Goal: Transaction & Acquisition: Obtain resource

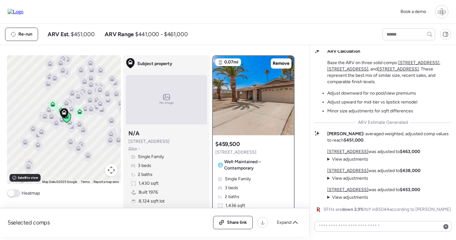
click at [346, 179] on span "View adjustments" at bounding box center [350, 177] width 36 height 5
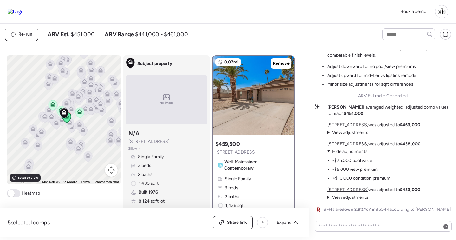
click at [351, 152] on span "Hide adjustments" at bounding box center [350, 151] width 36 height 5
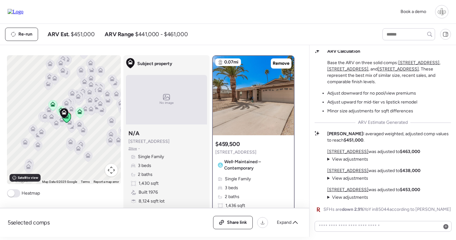
click at [349, 149] on u "4305 E Cherokee St" at bounding box center [347, 151] width 41 height 5
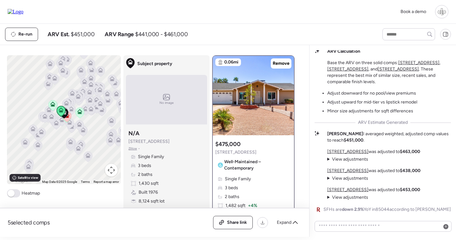
click at [23, 11] on img at bounding box center [16, 12] width 16 height 6
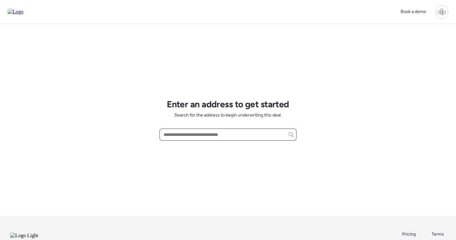
click at [226, 139] on input "text" at bounding box center [227, 134] width 131 height 9
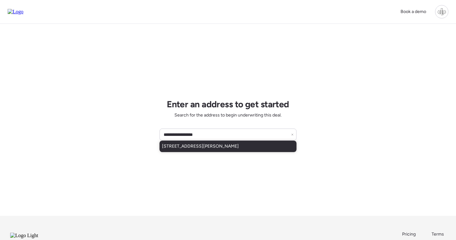
click at [236, 143] on div "111 W Osborne Ave, Tampa, FL, 33603" at bounding box center [228, 145] width 137 height 11
type input "**********"
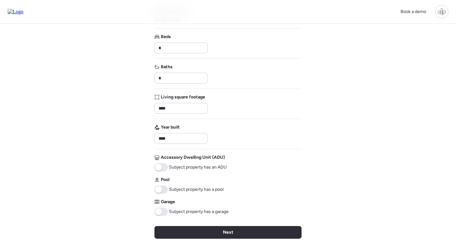
scroll to position [128, 0]
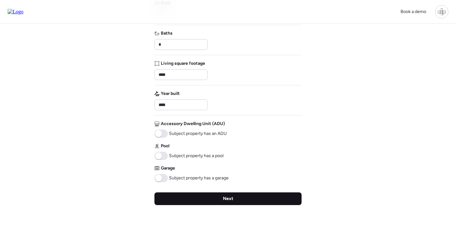
click at [226, 197] on span "Next" at bounding box center [228, 198] width 10 height 6
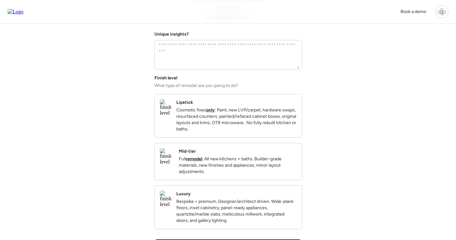
scroll to position [46, 0]
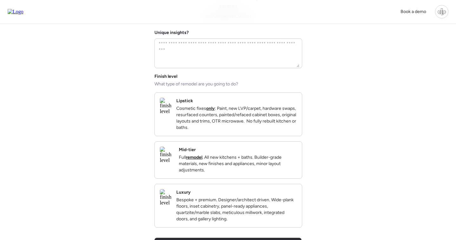
click at [225, 173] on p "Full remodel . All new kitchens + baths. Builder-grade materials, new finishes …" at bounding box center [238, 163] width 118 height 19
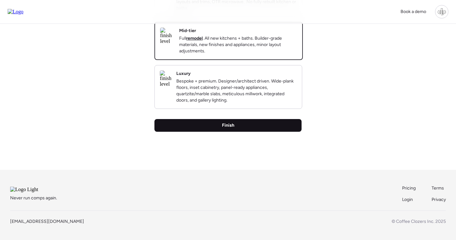
scroll to position [185, 0]
click at [236, 119] on div "Finish" at bounding box center [227, 125] width 147 height 13
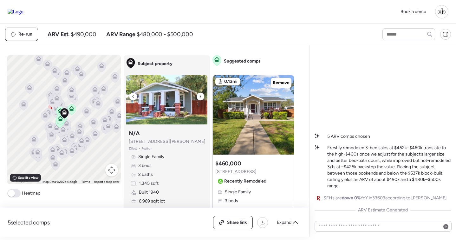
scroll to position [0, 0]
click at [148, 97] on img at bounding box center [166, 99] width 81 height 49
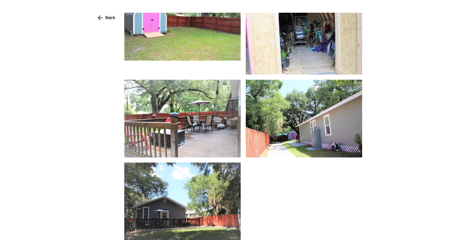
scroll to position [801, 0]
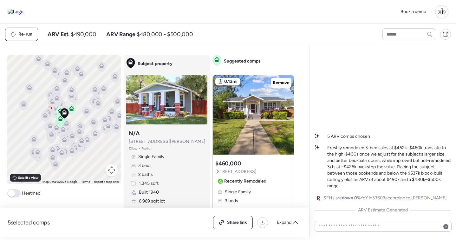
click at [19, 14] on img at bounding box center [16, 12] width 16 height 6
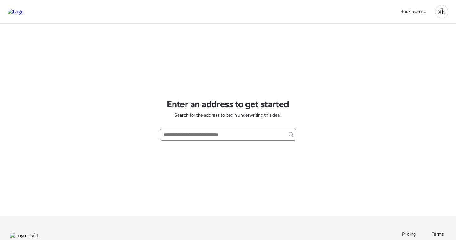
click at [193, 136] on input "text" at bounding box center [227, 134] width 131 height 9
click at [204, 147] on span "111 W Osborne Ave, Tampa, FL, 33603" at bounding box center [200, 146] width 77 height 6
type input "**********"
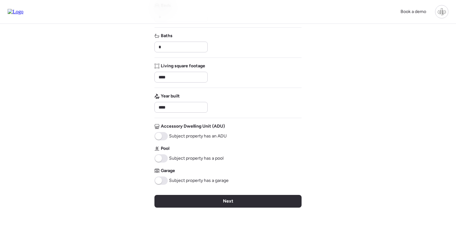
scroll to position [186, 0]
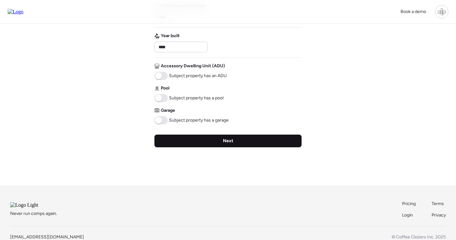
click at [232, 145] on div "Next" at bounding box center [227, 140] width 147 height 13
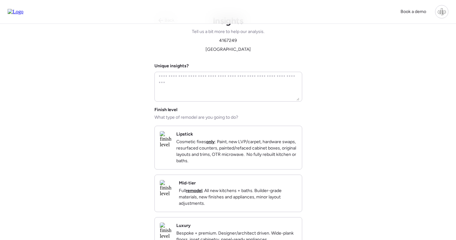
scroll to position [0, 0]
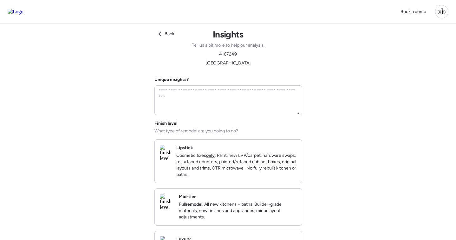
click at [221, 204] on div "Mid-tier Full remodel . All new kitchens + baths. Builder-grade materials, new …" at bounding box center [238, 206] width 118 height 27
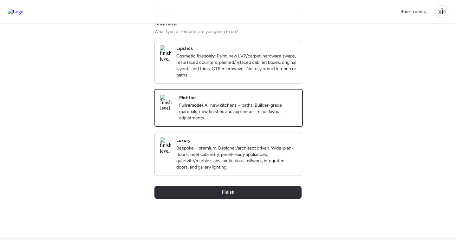
scroll to position [163, 0]
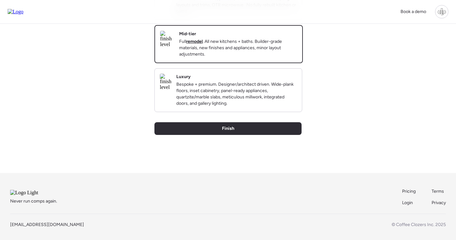
click at [233, 146] on div "Back Insights Tell us a bit more to help our analysis. 4167249 Hillsborough Cou…" at bounding box center [227, 17] width 147 height 312
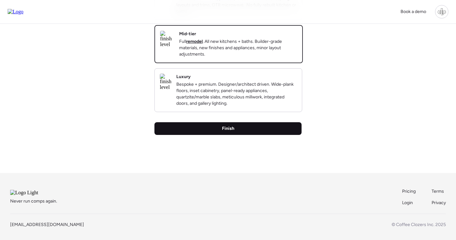
click at [233, 135] on div "Finish" at bounding box center [227, 128] width 147 height 13
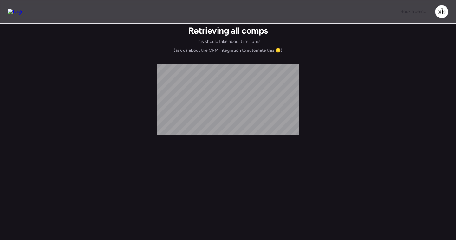
scroll to position [0, 0]
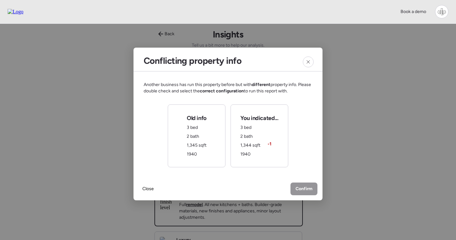
click at [269, 147] on div "You indicated... 3 bed 2 bath 1,344 sqft -1 1940" at bounding box center [259, 135] width 38 height 43
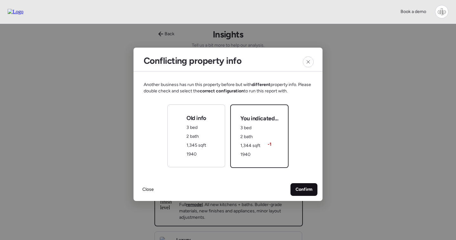
click at [309, 192] on span "Confirm" at bounding box center [304, 189] width 17 height 6
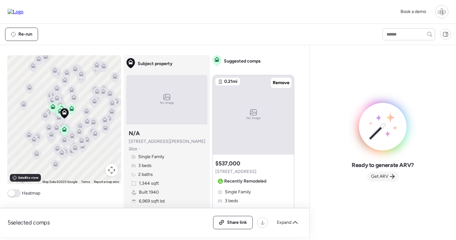
click at [386, 172] on div "Get ARV" at bounding box center [382, 176] width 31 height 10
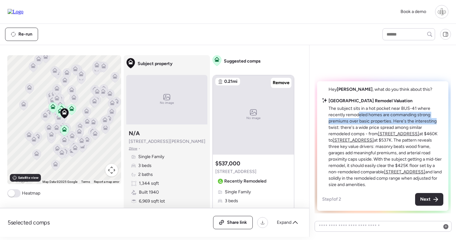
drag, startPoint x: 359, startPoint y: 115, endPoint x: 435, endPoint y: 122, distance: 76.1
click at [435, 122] on p "The subject sits in a hot pocket near BUS-41 where recently remodeled homes are…" at bounding box center [386, 146] width 115 height 82
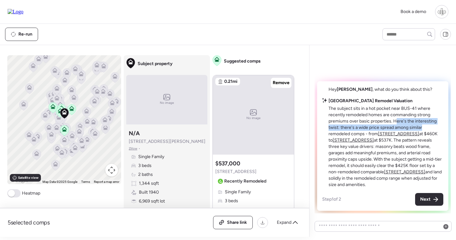
drag, startPoint x: 396, startPoint y: 121, endPoint x: 432, endPoint y: 130, distance: 36.9
click at [432, 130] on p "The subject sits in a hot pocket near BUS-41 where recently remodeled homes are…" at bounding box center [386, 146] width 115 height 82
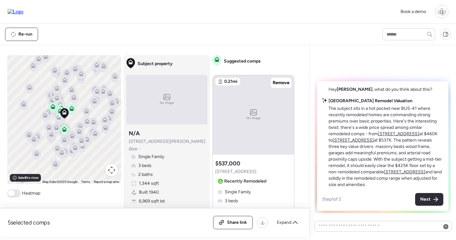
click at [405, 134] on u "4914 N Suwanee Ave" at bounding box center [398, 133] width 41 height 5
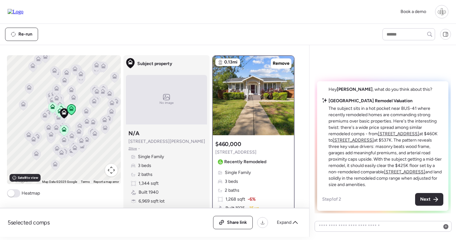
click at [350, 140] on u "404 W Violet St" at bounding box center [353, 139] width 41 height 5
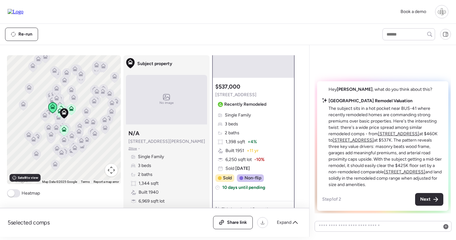
scroll to position [58, 0]
drag, startPoint x: 354, startPoint y: 146, endPoint x: 399, endPoint y: 146, distance: 44.7
click at [399, 146] on p "The subject sits in a hot pocket near BUS-41 where recently remodeled homes are…" at bounding box center [386, 146] width 115 height 82
drag, startPoint x: 343, startPoint y: 150, endPoint x: 379, endPoint y: 149, distance: 36.2
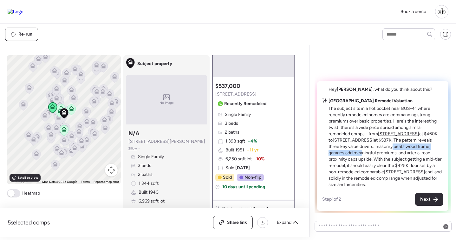
click at [379, 149] on p "The subject sits in a hot pocket near BUS-41 where recently remodeled homes are…" at bounding box center [386, 146] width 115 height 82
drag, startPoint x: 344, startPoint y: 166, endPoint x: 367, endPoint y: 164, distance: 23.0
click at [367, 164] on p "The subject sits in a hot pocket near BUS-41 where recently remodeled homes are…" at bounding box center [386, 146] width 115 height 82
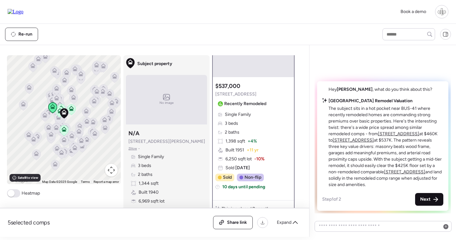
click at [434, 199] on icon at bounding box center [435, 199] width 5 height 5
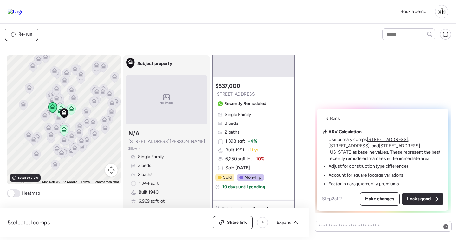
click at [385, 138] on u "404 W Violet St" at bounding box center [387, 139] width 41 height 5
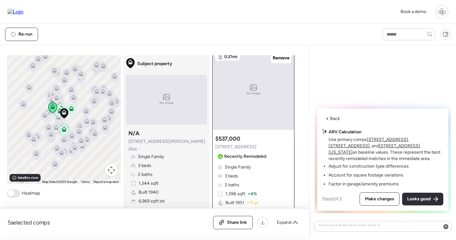
scroll to position [0, 0]
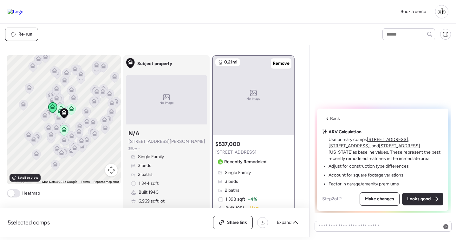
click at [370, 143] on u "112 W Chelsea St" at bounding box center [349, 145] width 41 height 5
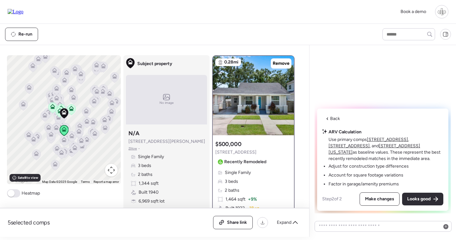
click at [351, 148] on u "209 W Louisiana Ave" at bounding box center [375, 149] width 92 height 12
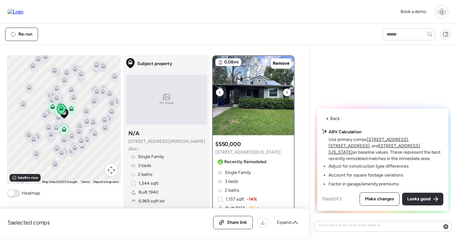
click at [269, 113] on img at bounding box center [253, 95] width 81 height 79
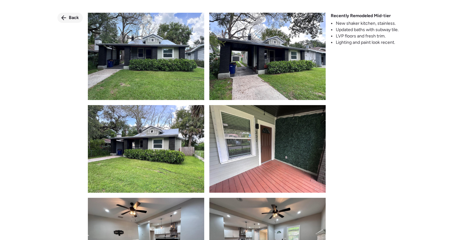
click at [77, 17] on span "Back" at bounding box center [74, 18] width 10 height 6
